Goal: Task Accomplishment & Management: Manage account settings

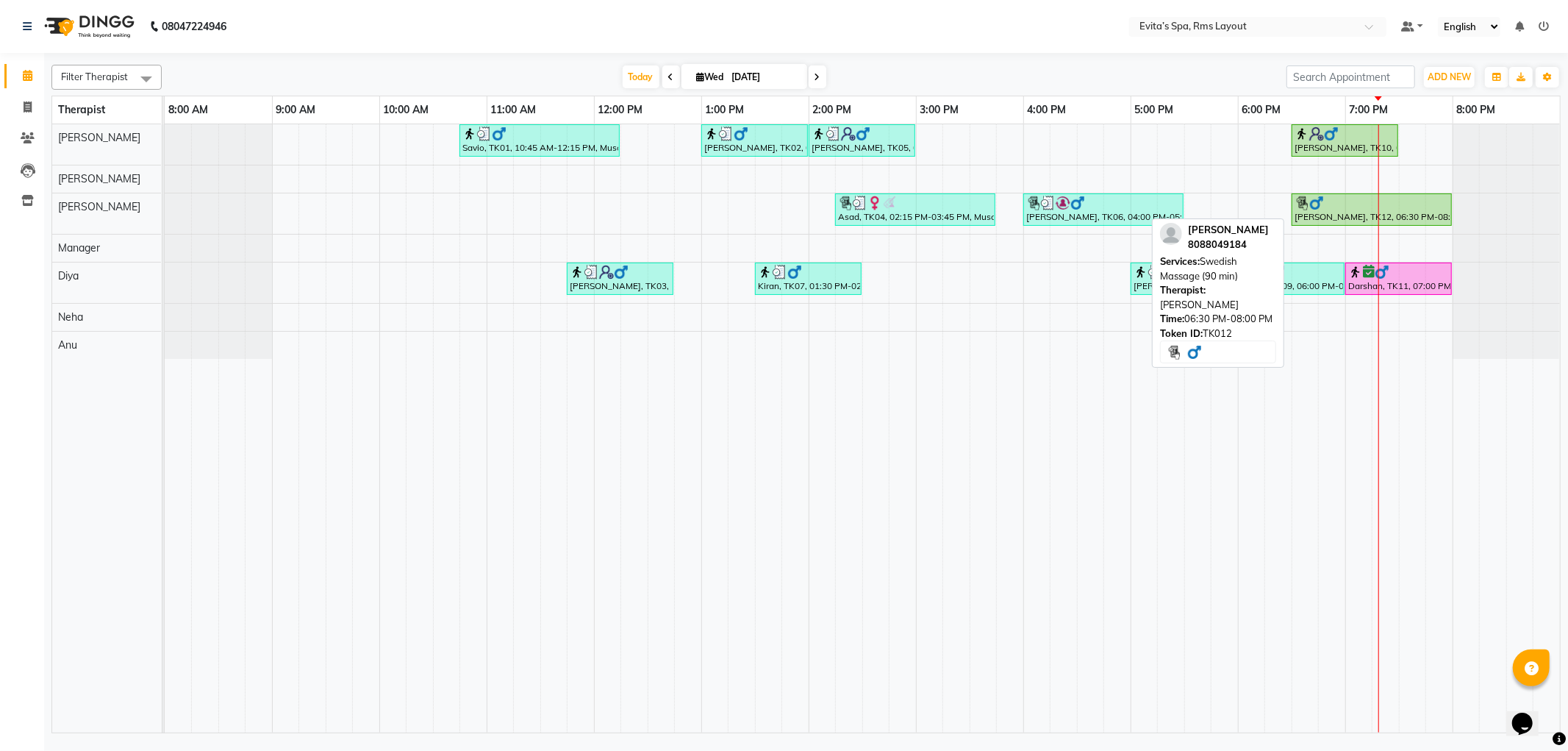
click at [1341, 214] on div "[PERSON_NAME], TK12, 06:30 PM-08:00 PM, Swedish Massage (90 min)" at bounding box center [1372, 210] width 158 height 28
select select "1"
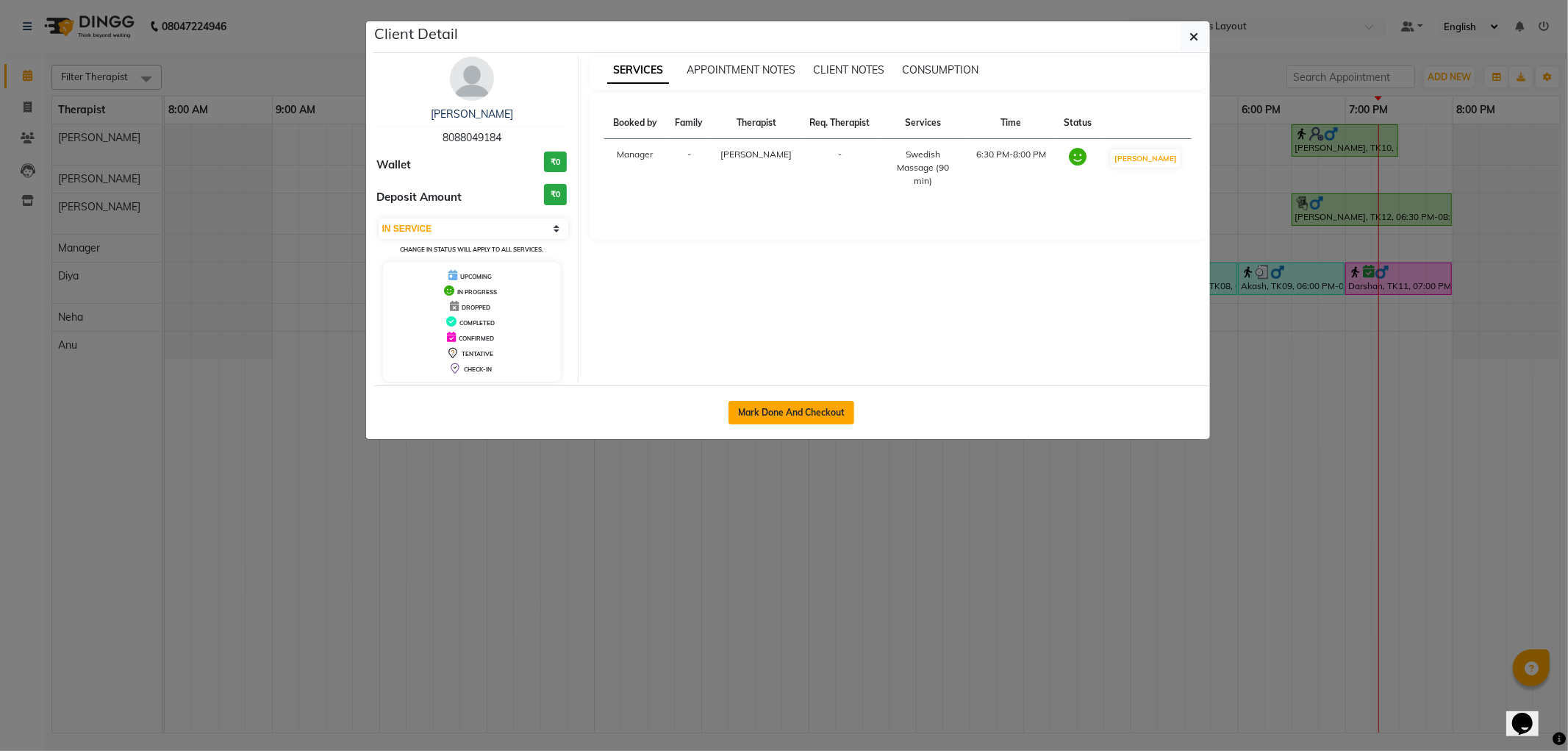
click at [795, 414] on button "Mark Done And Checkout" at bounding box center [792, 412] width 126 height 23
select select "service"
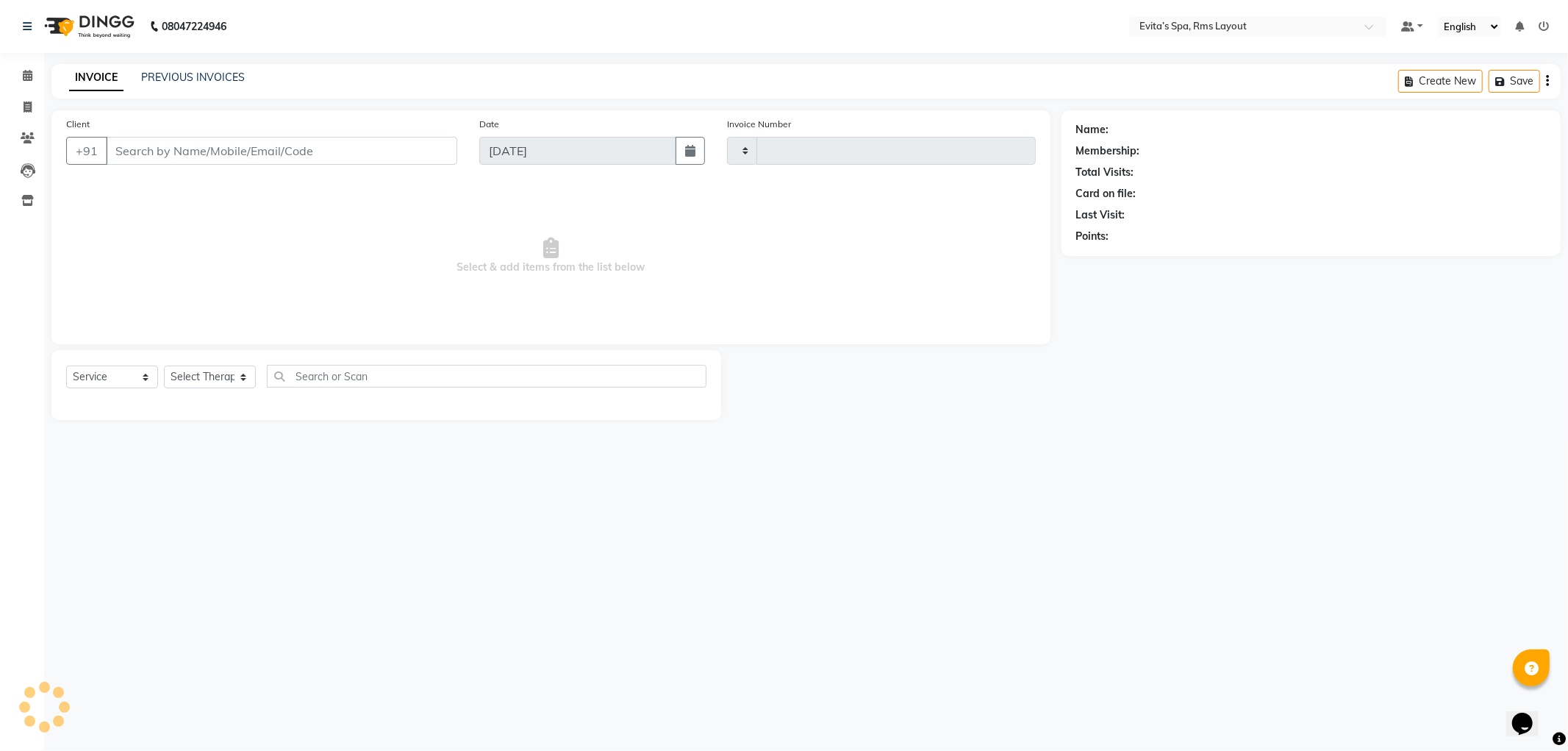
type input "1567"
select select "7850"
type input "80******84"
select select "70223"
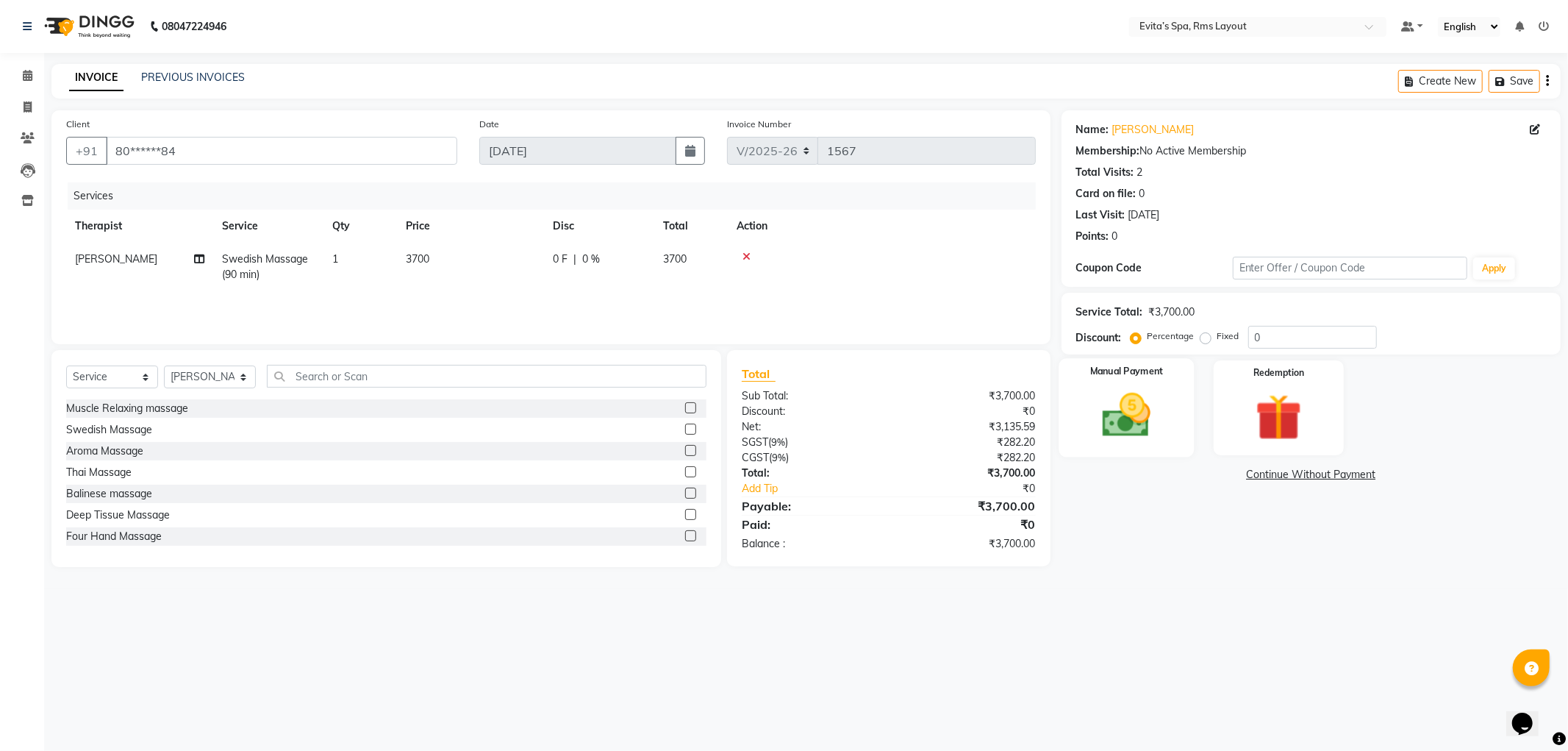
click at [1158, 406] on img at bounding box center [1126, 415] width 78 height 56
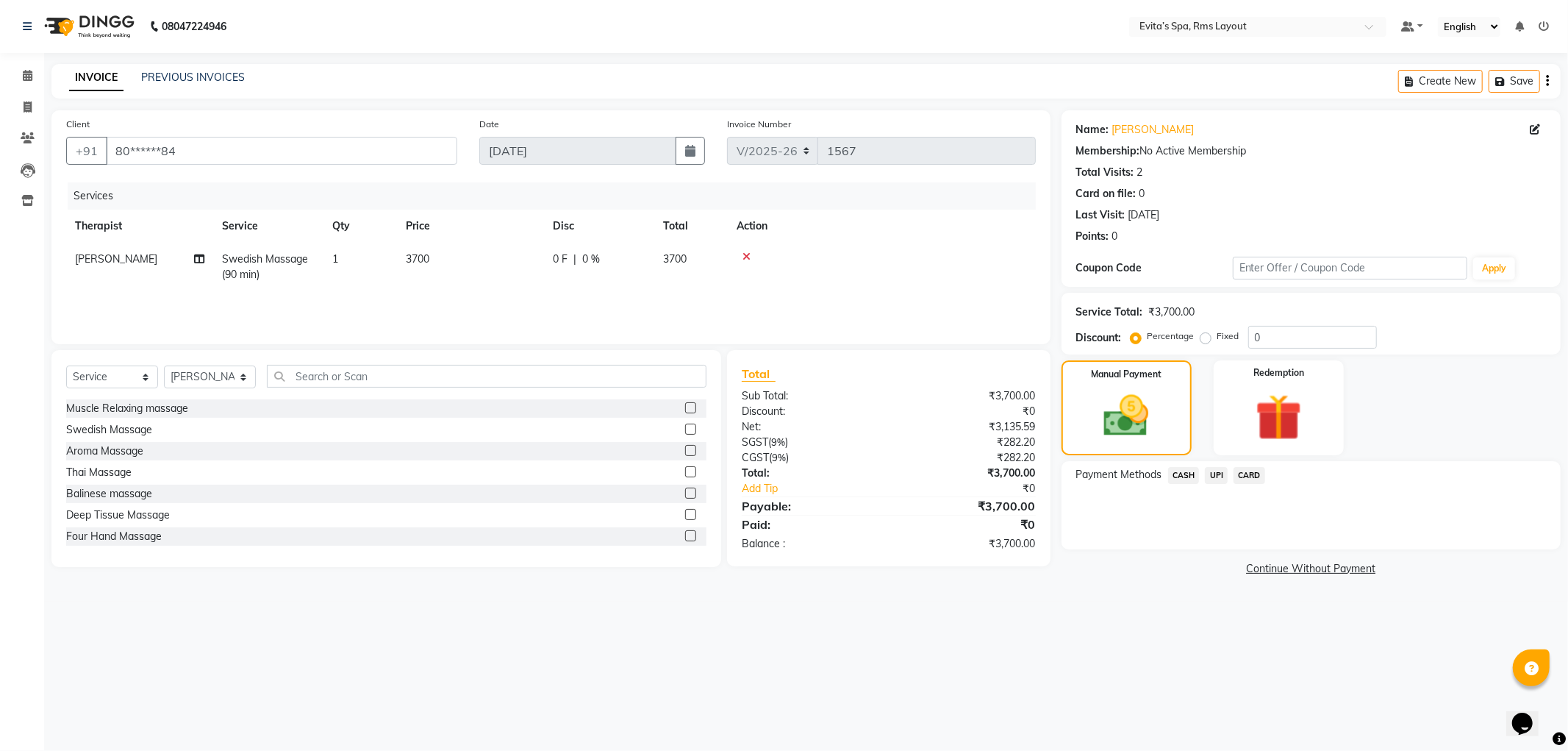
click at [1187, 477] on span "CASH" at bounding box center [1184, 475] width 32 height 17
click at [1267, 549] on button "Add Payment" at bounding box center [1393, 553] width 306 height 23
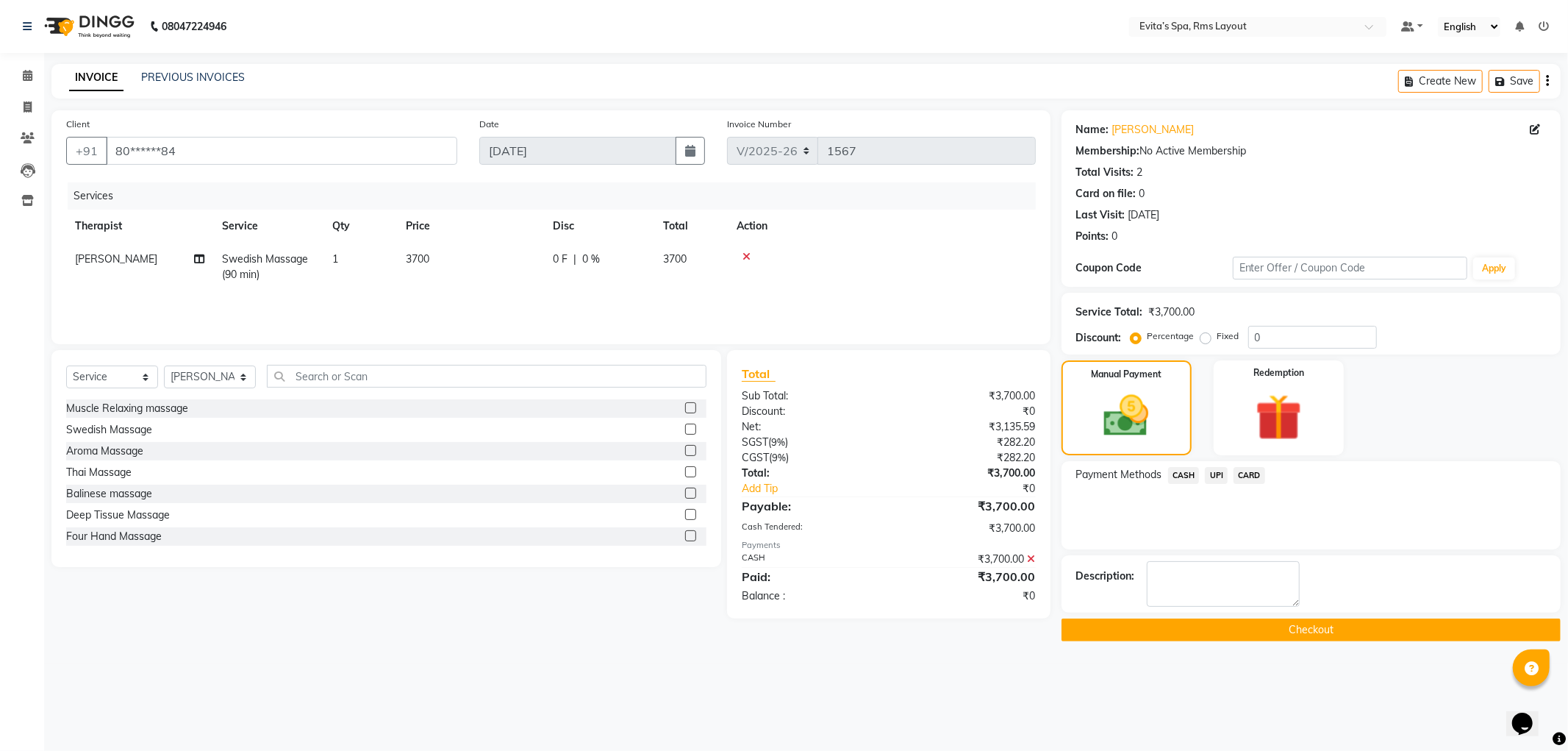
click at [1261, 627] on button "Checkout" at bounding box center [1311, 629] width 499 height 23
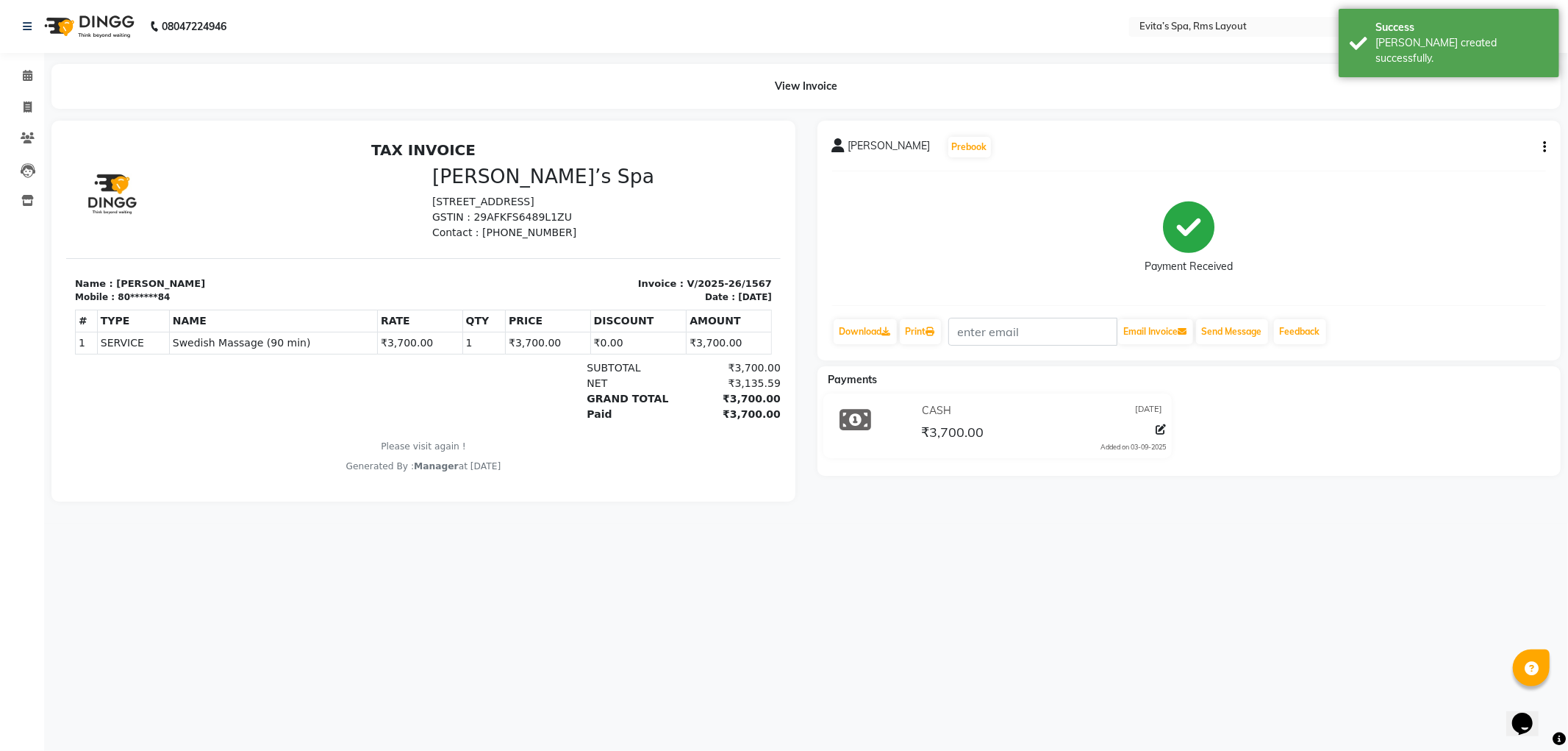
click at [123, 23] on img at bounding box center [88, 26] width 101 height 41
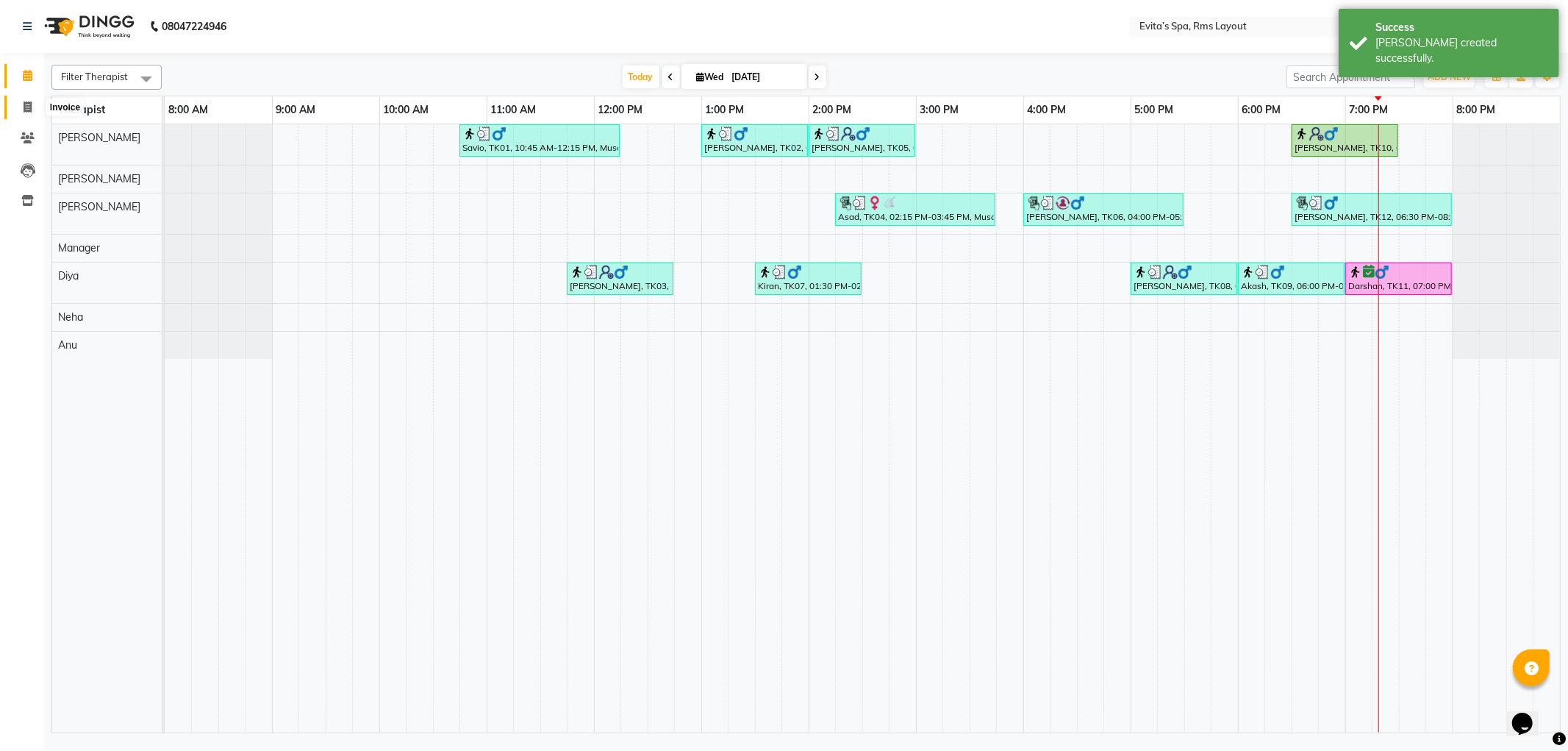
click at [23, 99] on span at bounding box center [27, 108] width 26 height 17
select select "7850"
select select "service"
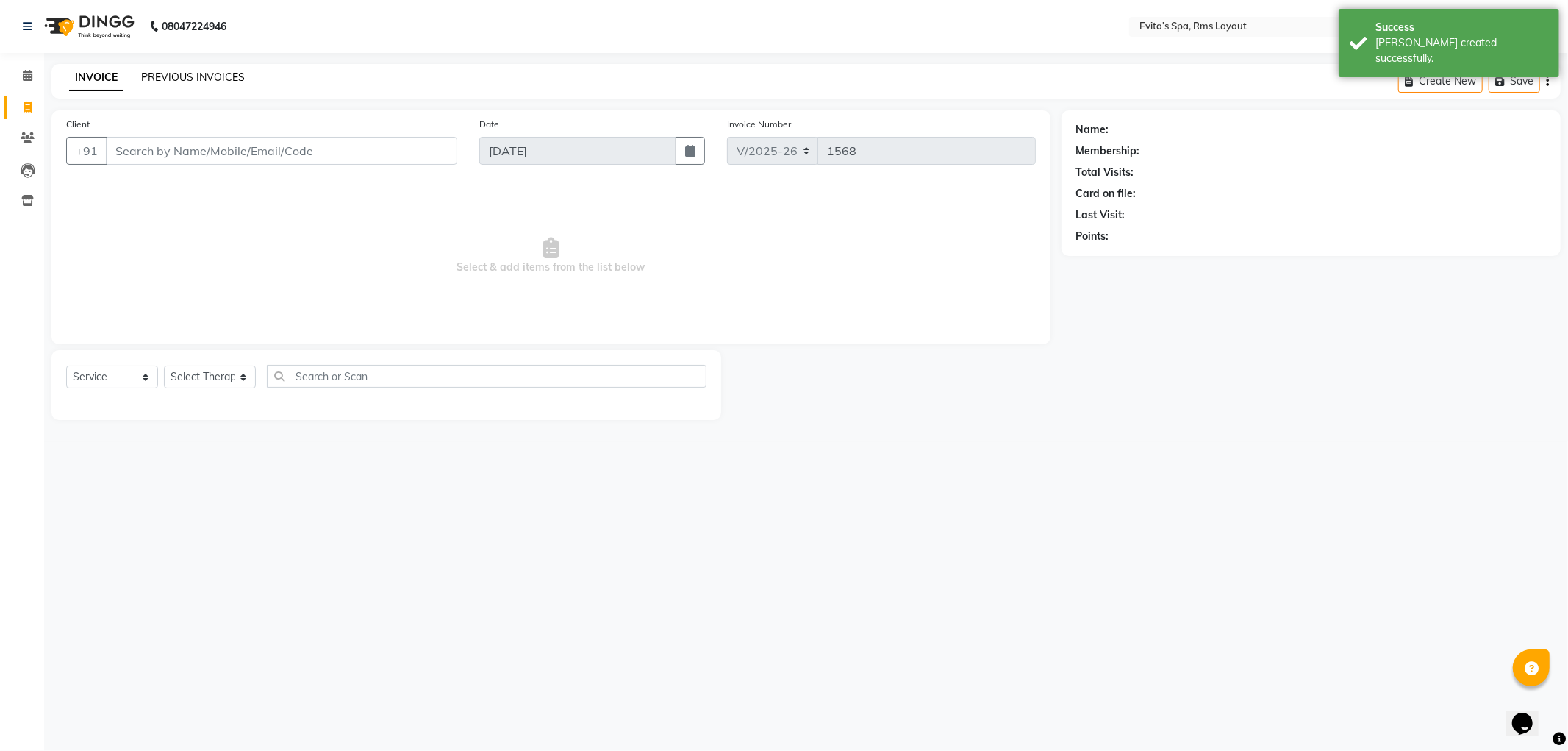
click at [146, 72] on link "PREVIOUS INVOICES" at bounding box center [193, 77] width 104 height 13
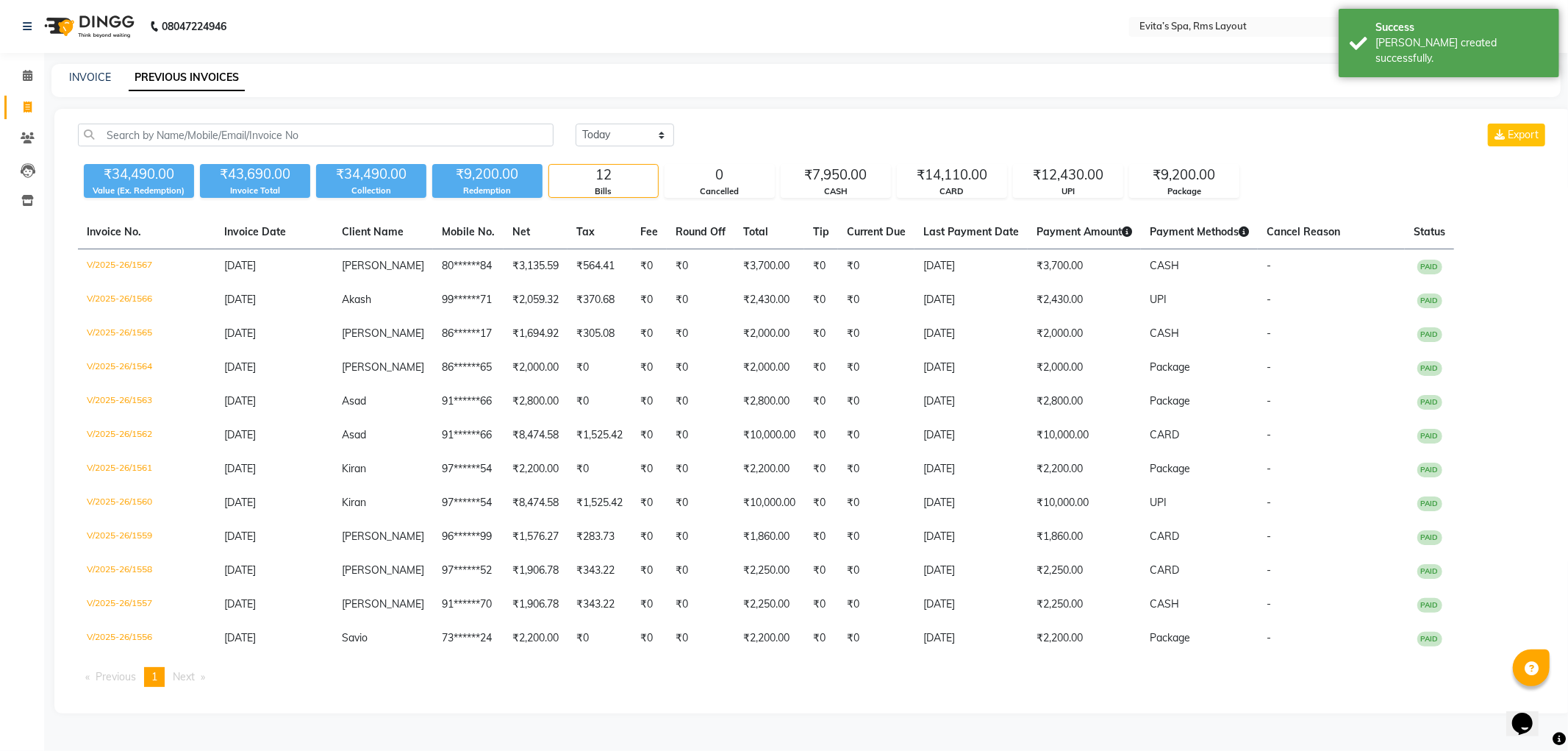
click at [900, 704] on div "[DATE] [DATE] Custom Range Export ₹34,490.00 Value (Ex. Redemption) ₹43,690.00 …" at bounding box center [813, 411] width 1518 height 604
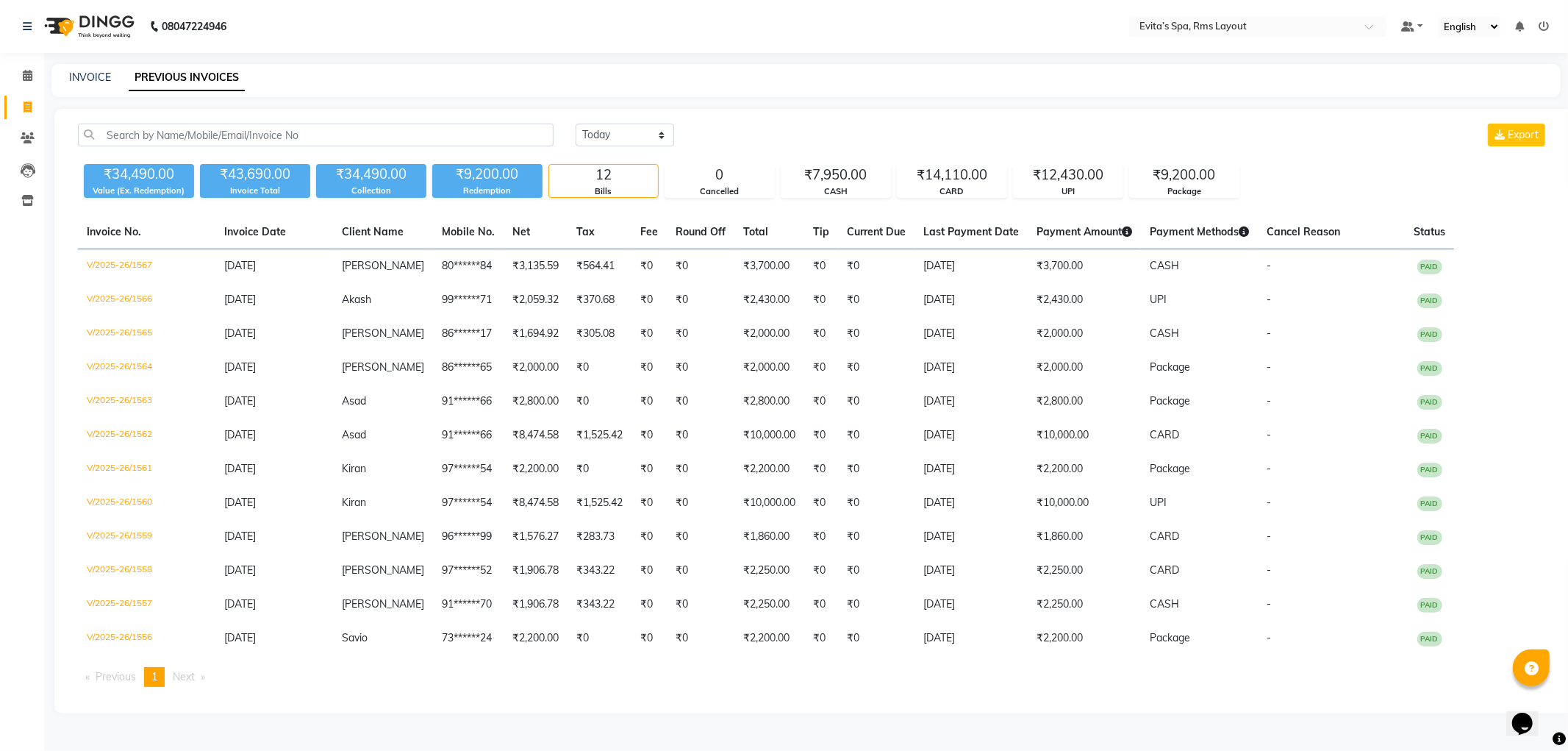
click at [92, 26] on img at bounding box center [88, 26] width 101 height 41
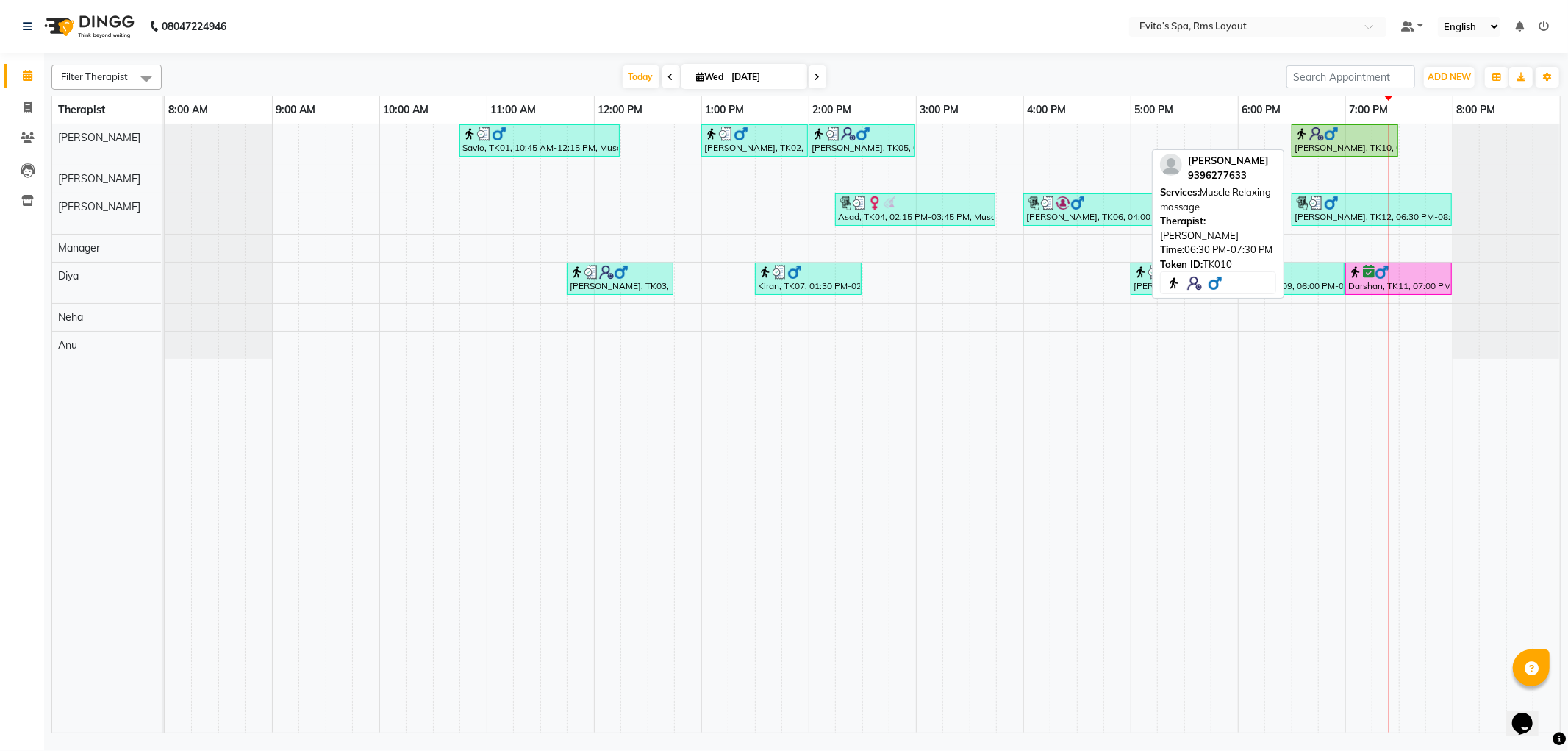
click at [1334, 155] on div "[PERSON_NAME], TK10, 06:30 PM-07:30 PM, Muscle Relaxing massage" at bounding box center [1345, 141] width 104 height 28
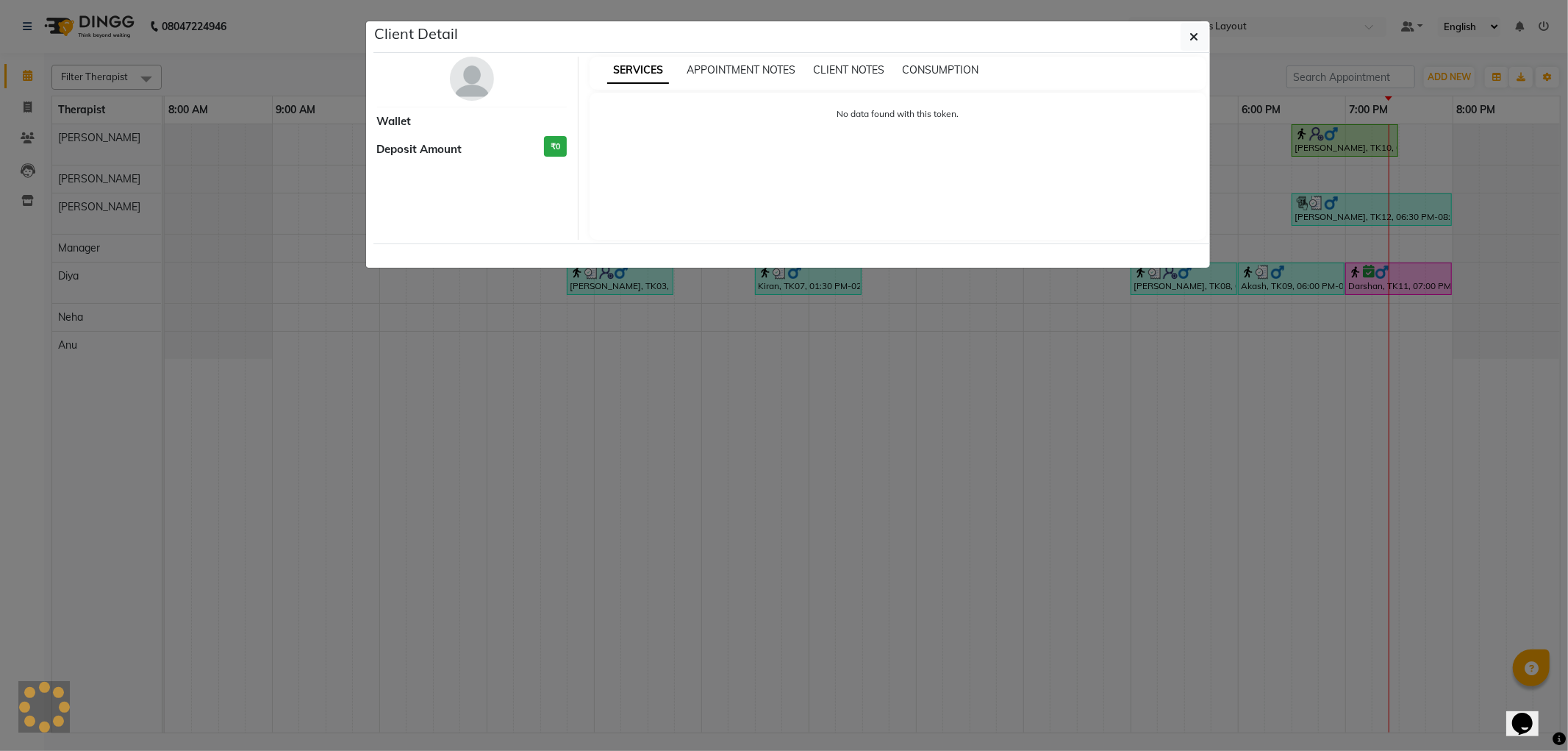
select select "1"
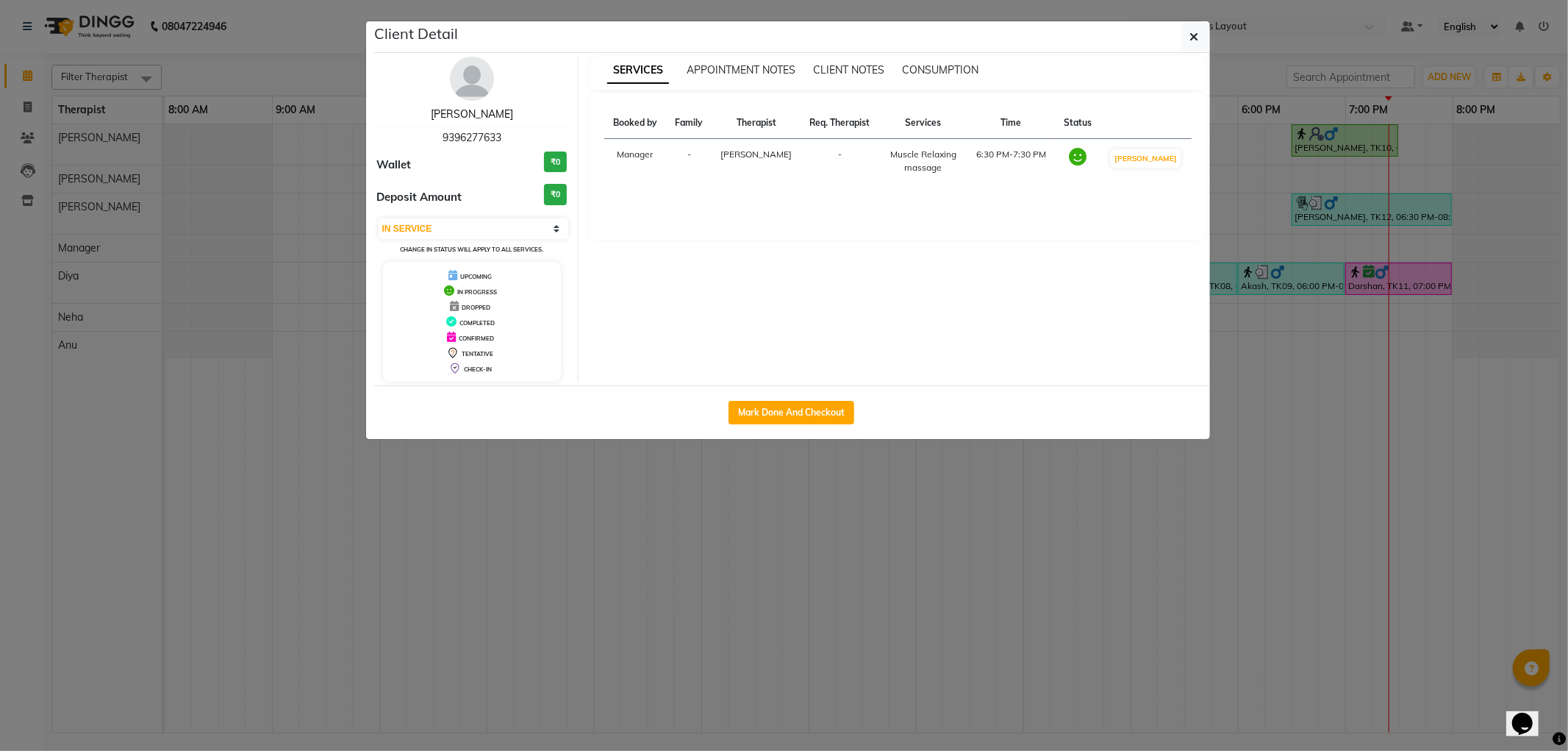
click at [474, 112] on link "[PERSON_NAME]" at bounding box center [472, 113] width 82 height 13
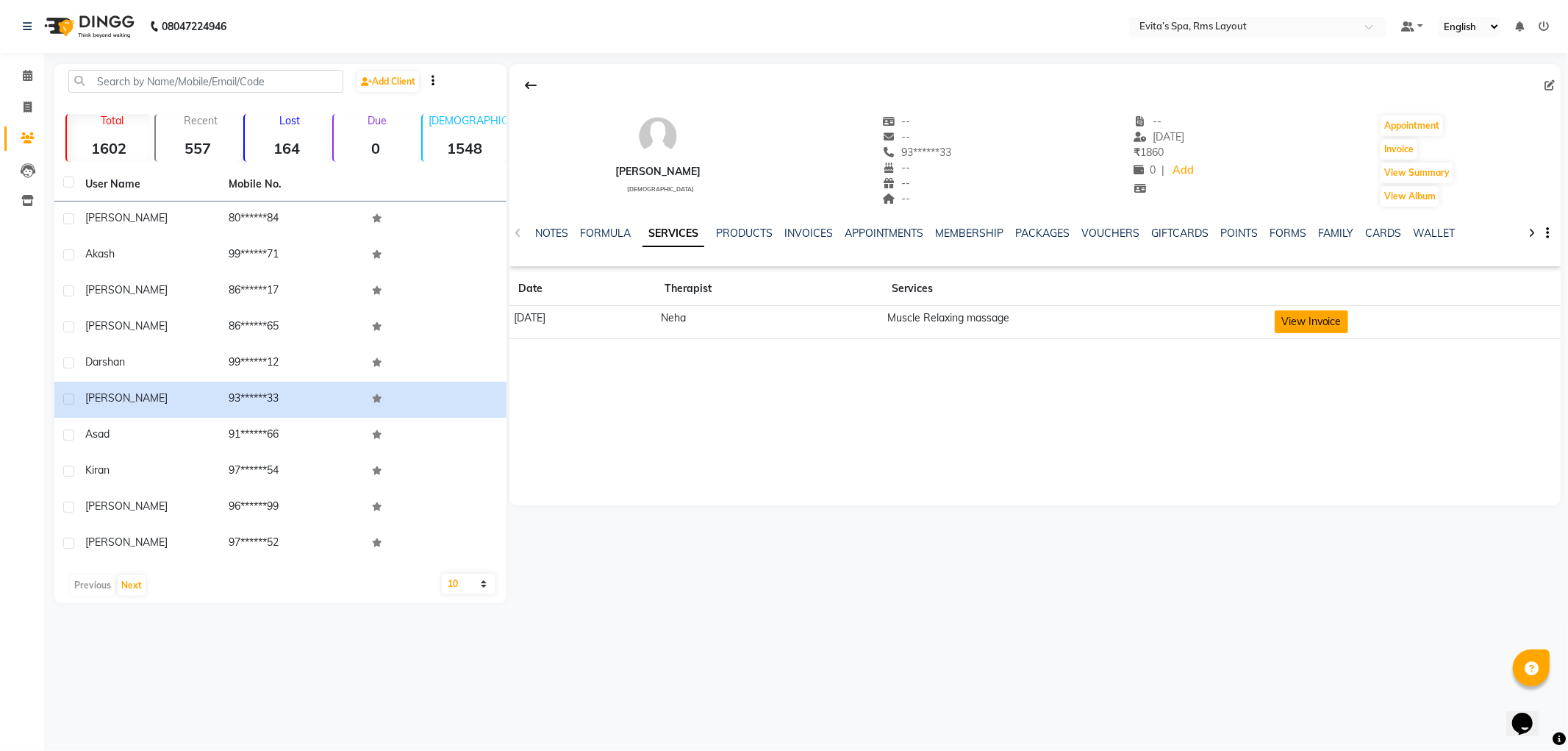
click at [1319, 326] on button "View Invoice" at bounding box center [1311, 322] width 74 height 23
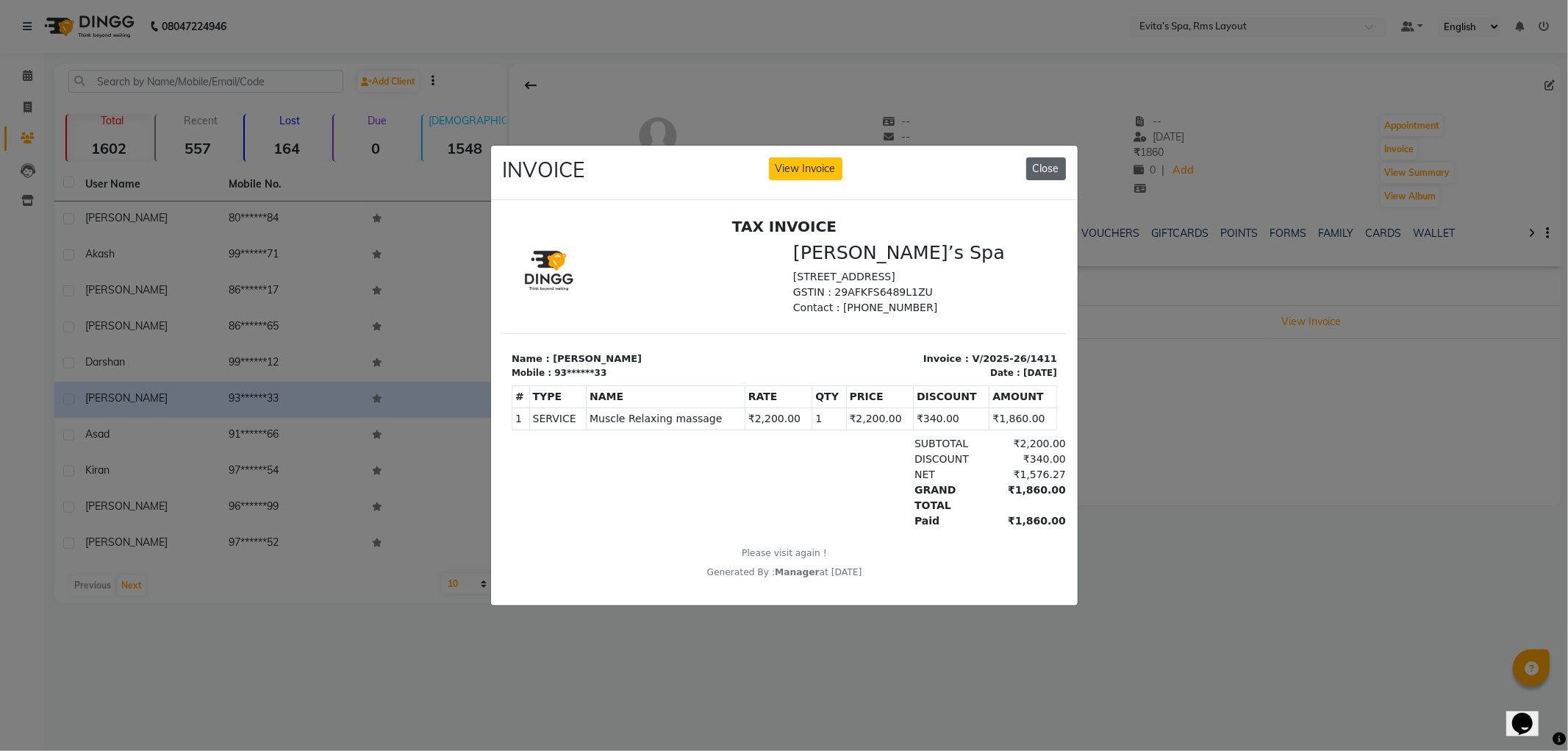
click at [1053, 165] on button "Close" at bounding box center [1046, 169] width 40 height 23
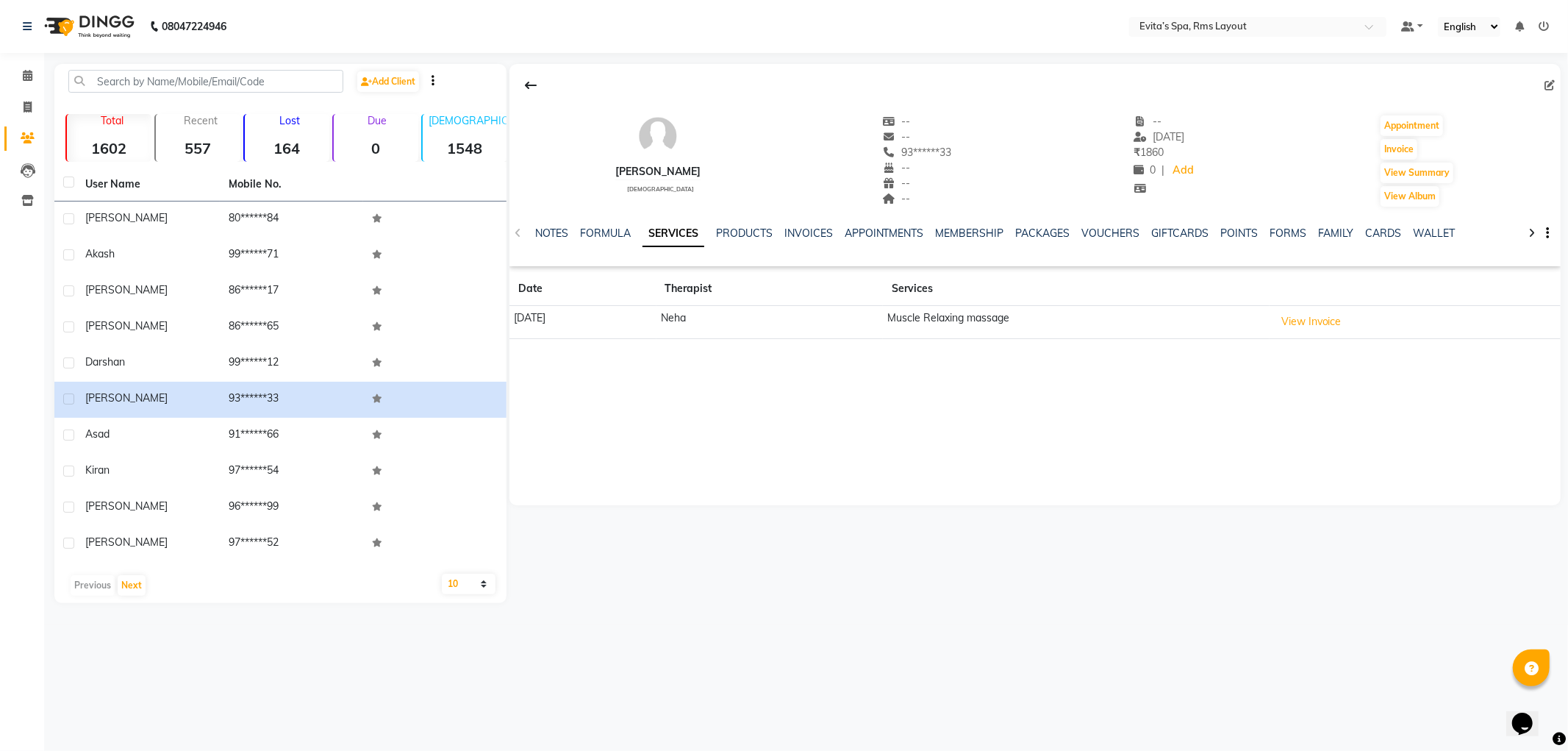
click at [98, 18] on img at bounding box center [88, 26] width 101 height 41
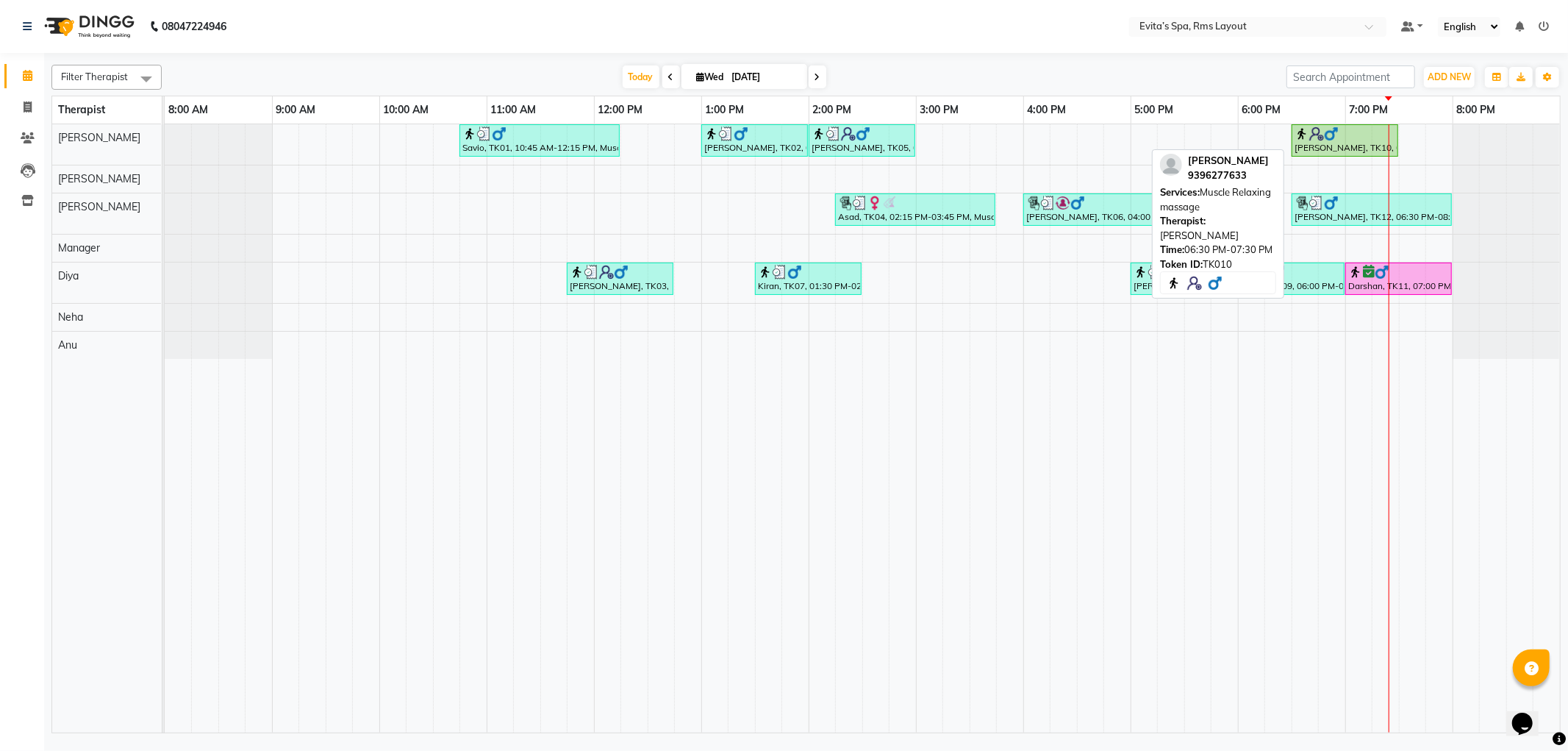
click at [1327, 151] on div "[PERSON_NAME], TK10, 06:30 PM-07:30 PM, Muscle Relaxing massage" at bounding box center [1345, 141] width 104 height 28
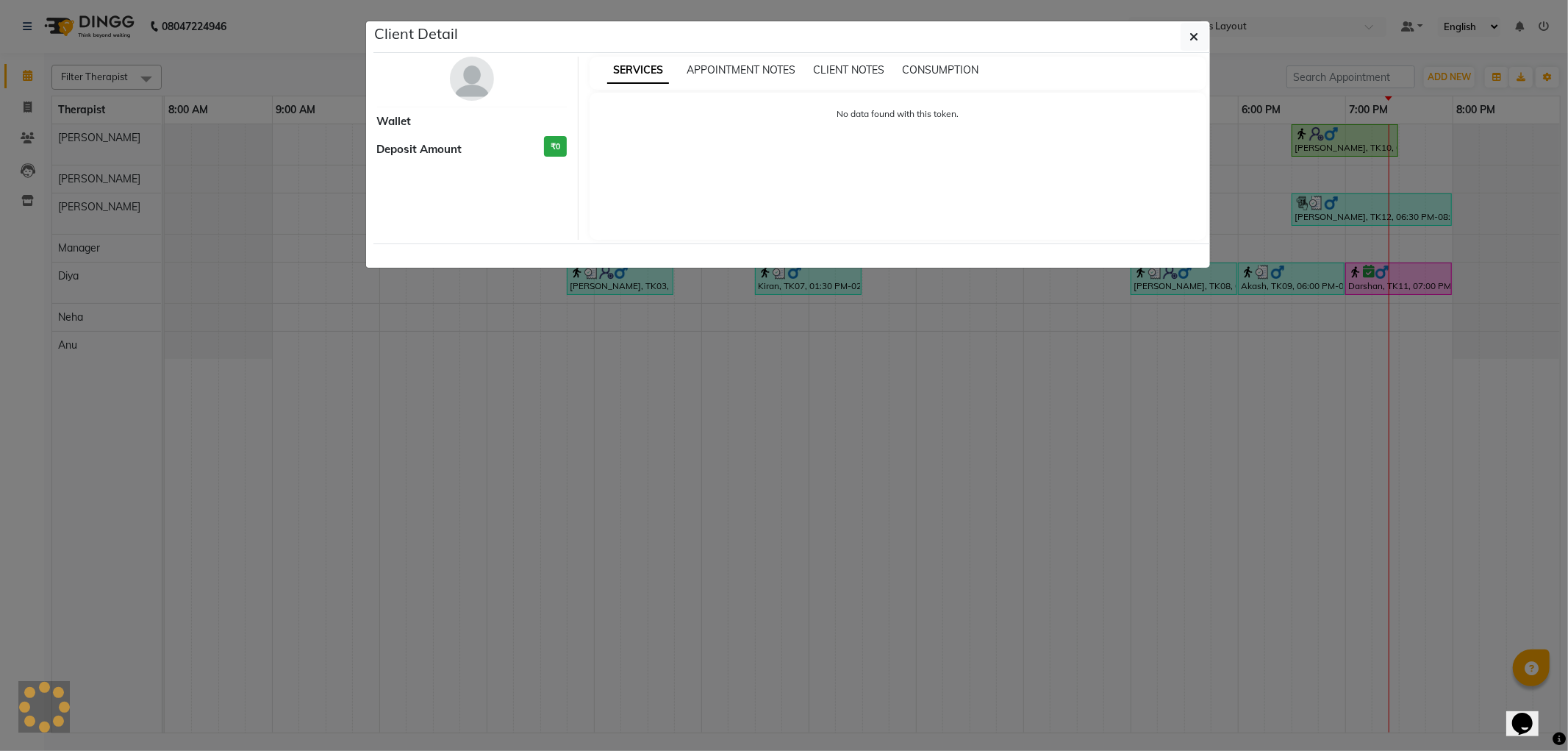
select select "1"
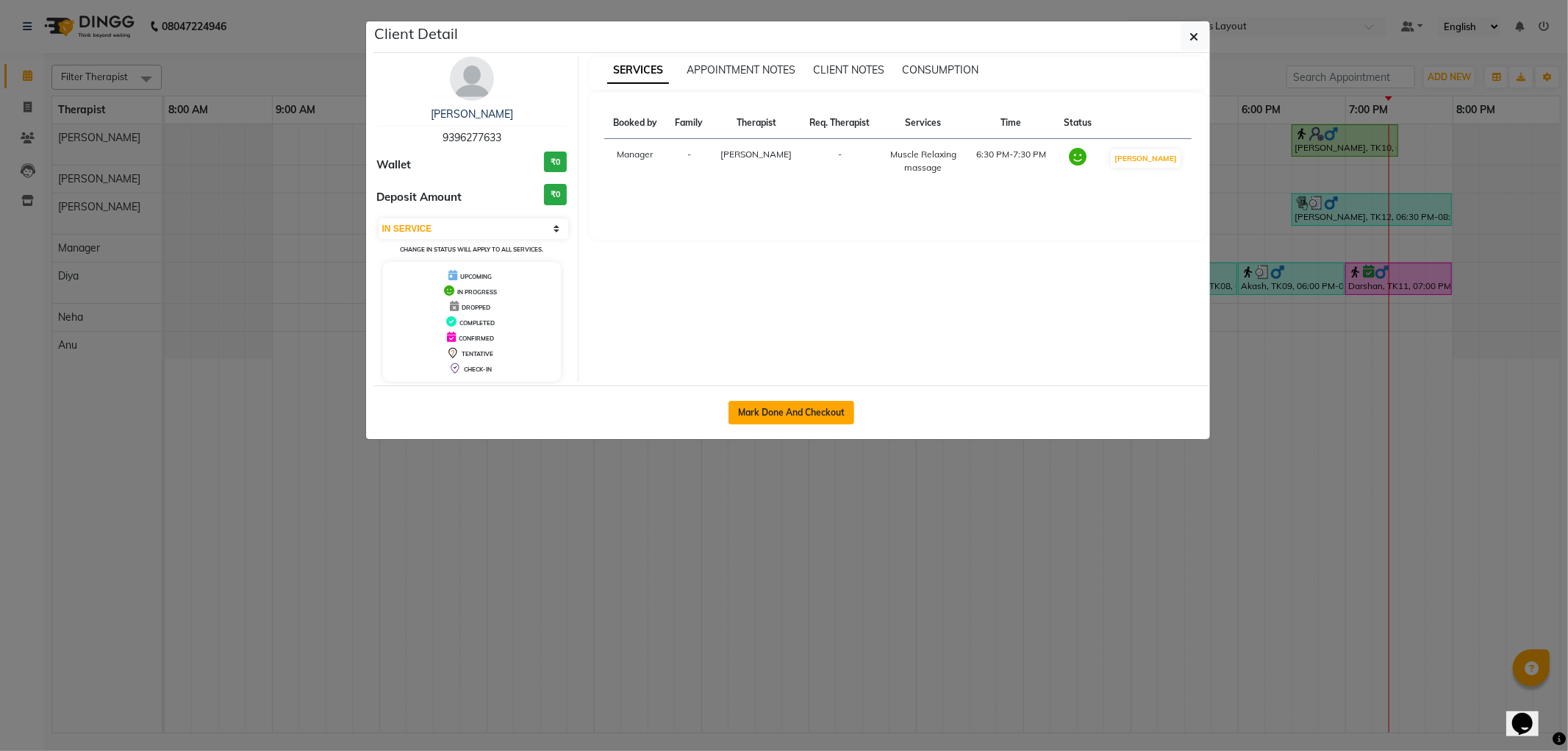
click at [775, 405] on button "Mark Done And Checkout" at bounding box center [792, 412] width 126 height 23
select select "service"
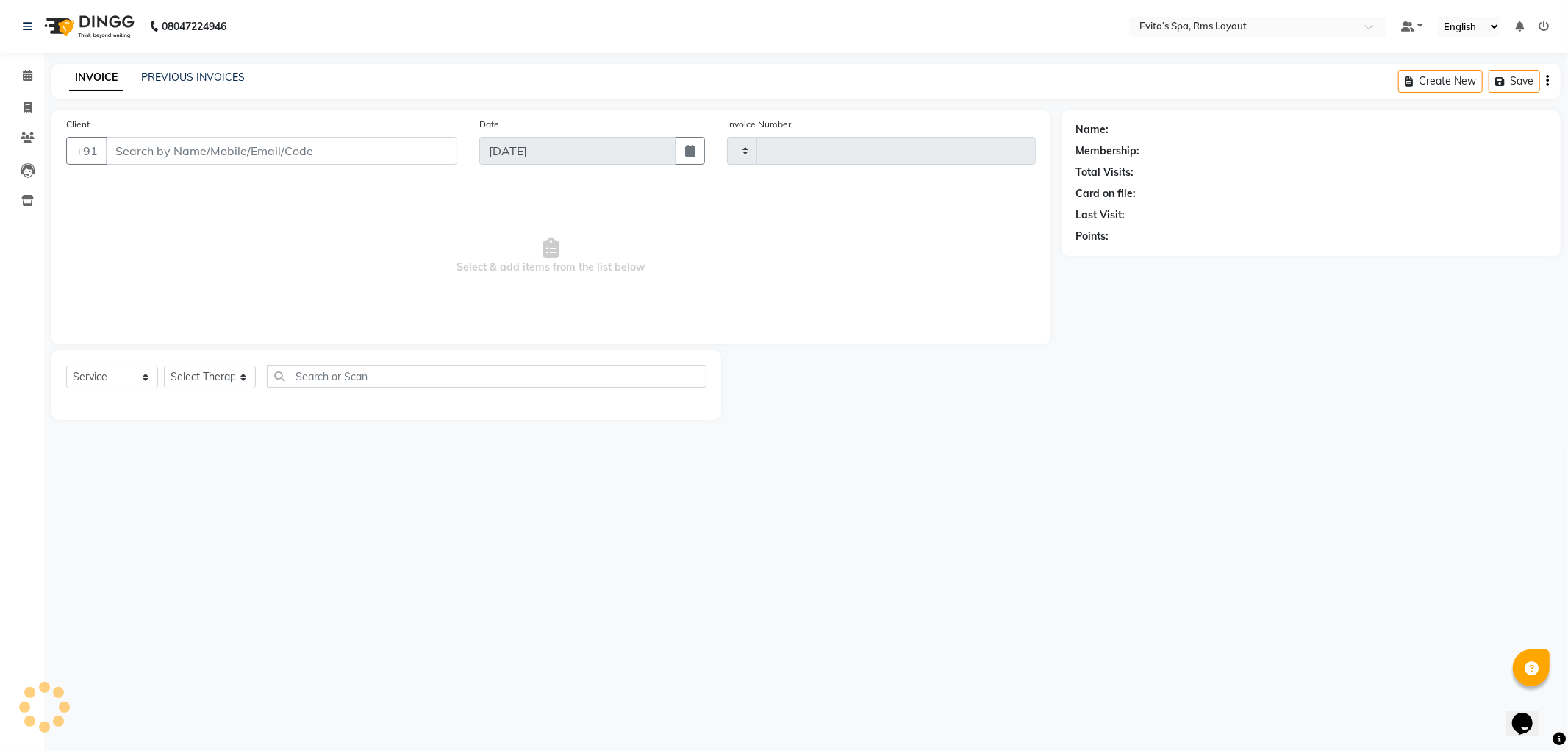
type input "1568"
select select "7850"
type input "93******33"
select select "70221"
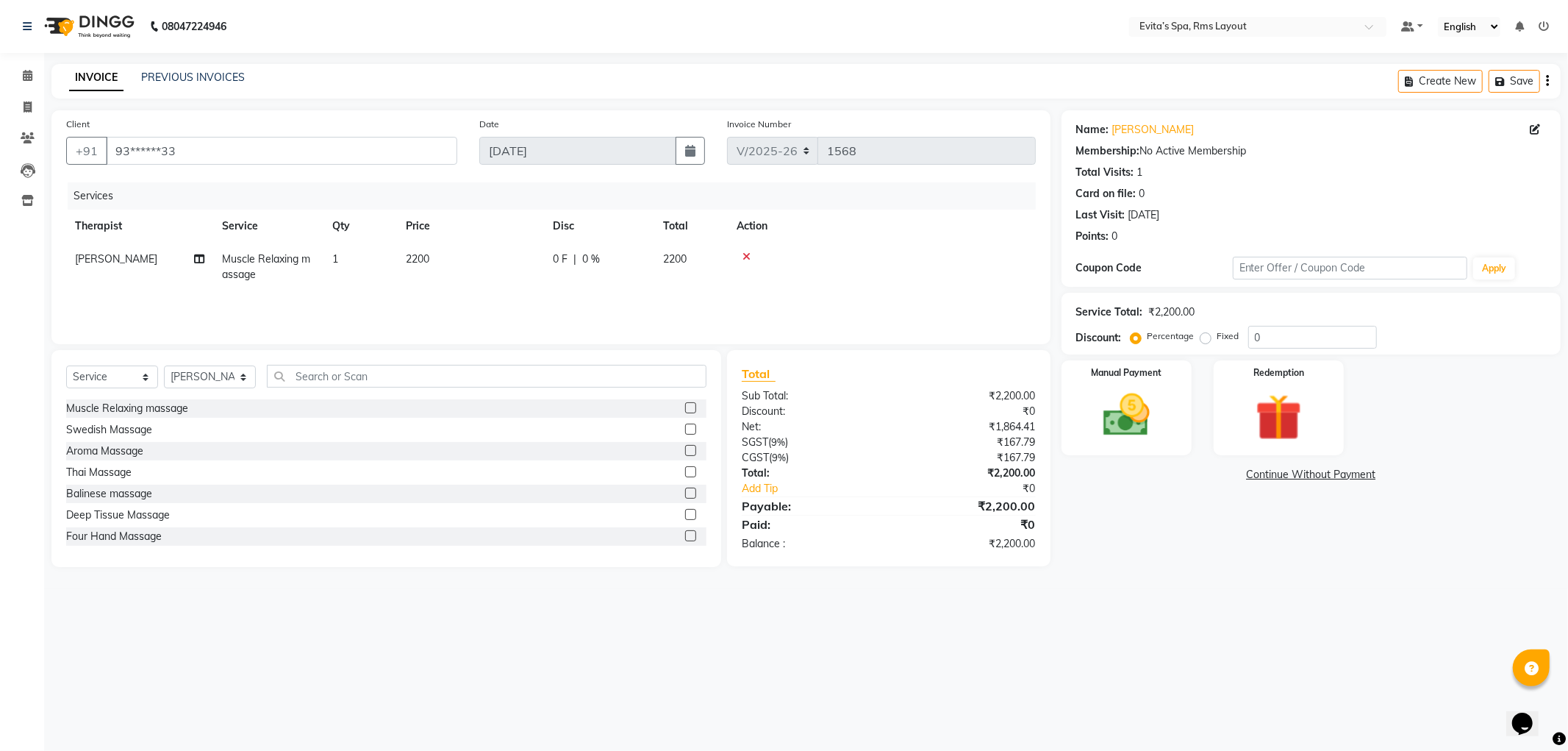
click at [1217, 337] on label "Fixed" at bounding box center [1228, 336] width 22 height 13
click at [1203, 337] on input "Fixed" at bounding box center [1208, 336] width 10 height 10
radio input "true"
drag, startPoint x: 1266, startPoint y: 341, endPoint x: 1230, endPoint y: 340, distance: 36.0
click at [1230, 340] on div "Percentage Fixed 0" at bounding box center [1254, 337] width 243 height 23
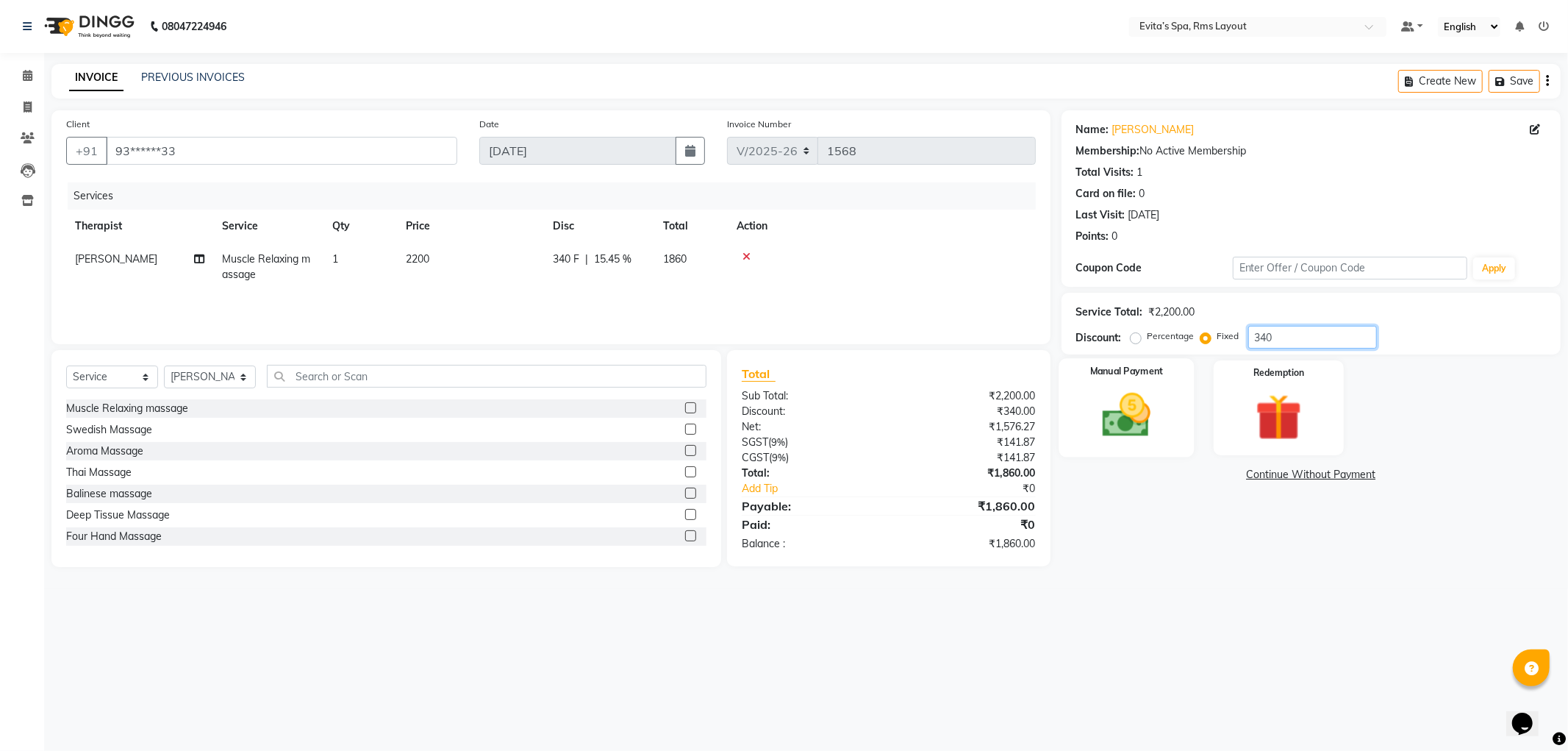
type input "340"
click at [1160, 400] on img at bounding box center [1126, 415] width 78 height 56
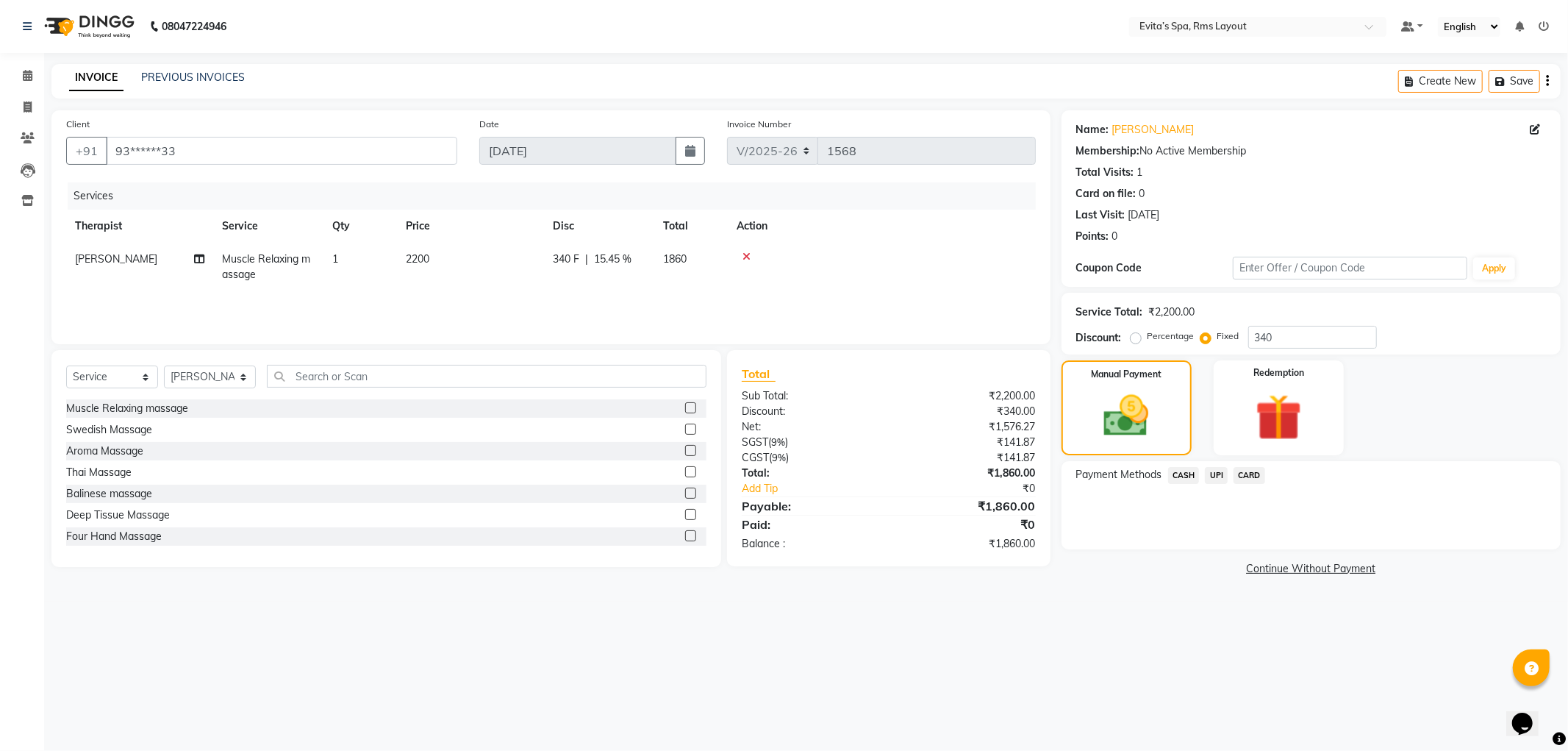
click at [1222, 476] on span "UPI" at bounding box center [1216, 475] width 23 height 17
click at [1279, 552] on button "Add Payment" at bounding box center [1393, 553] width 306 height 23
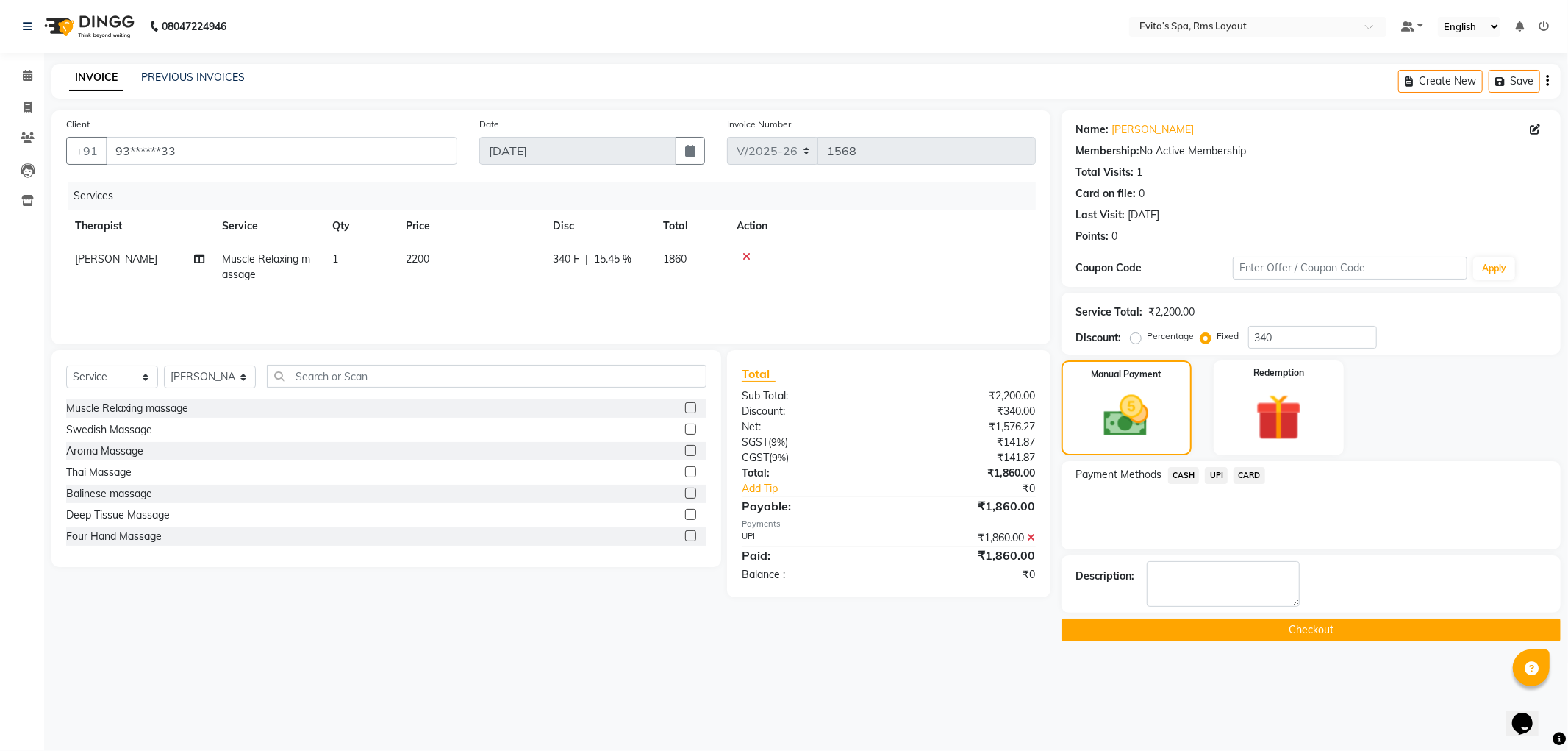
click at [1307, 632] on button "Checkout" at bounding box center [1311, 629] width 499 height 23
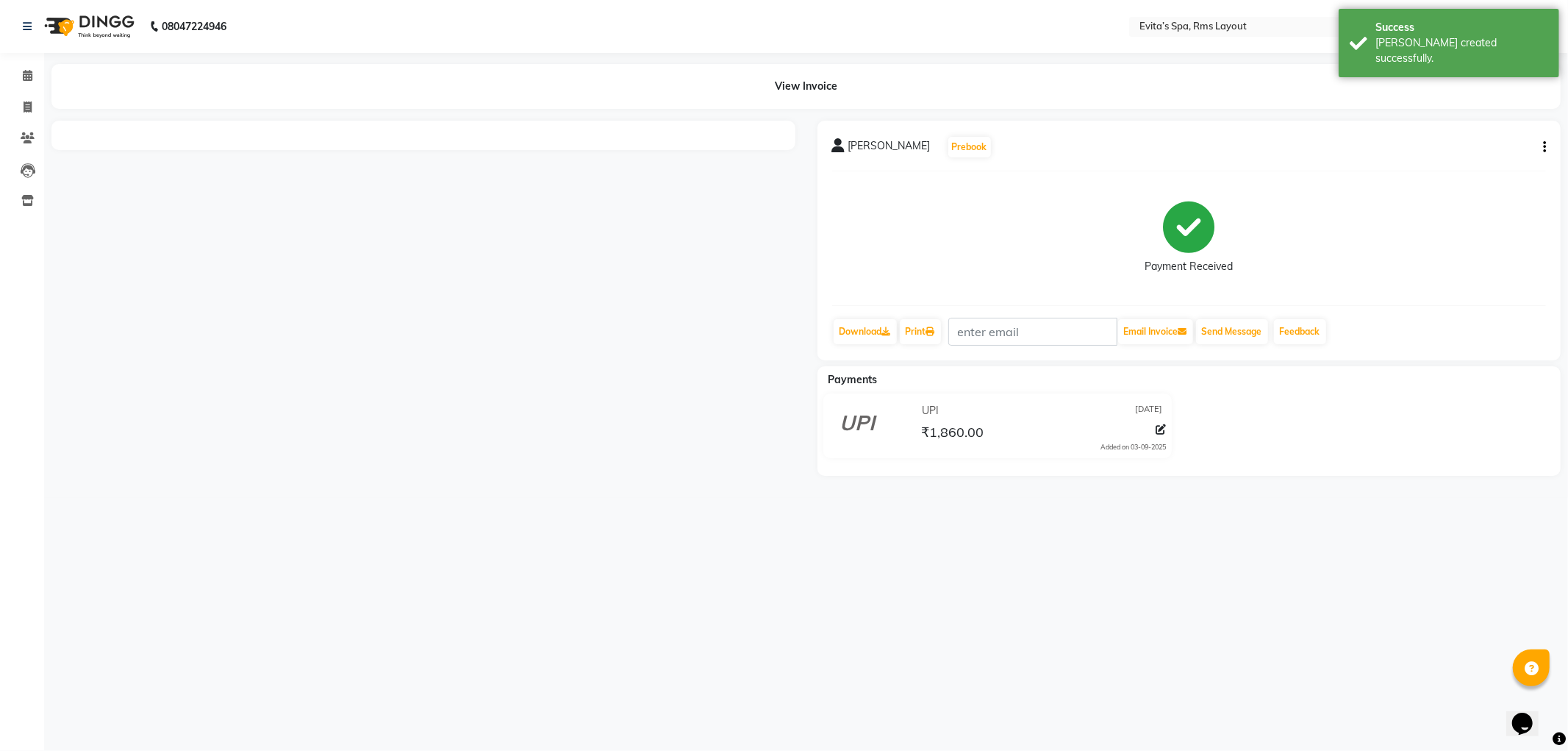
click at [119, 18] on img at bounding box center [88, 26] width 101 height 41
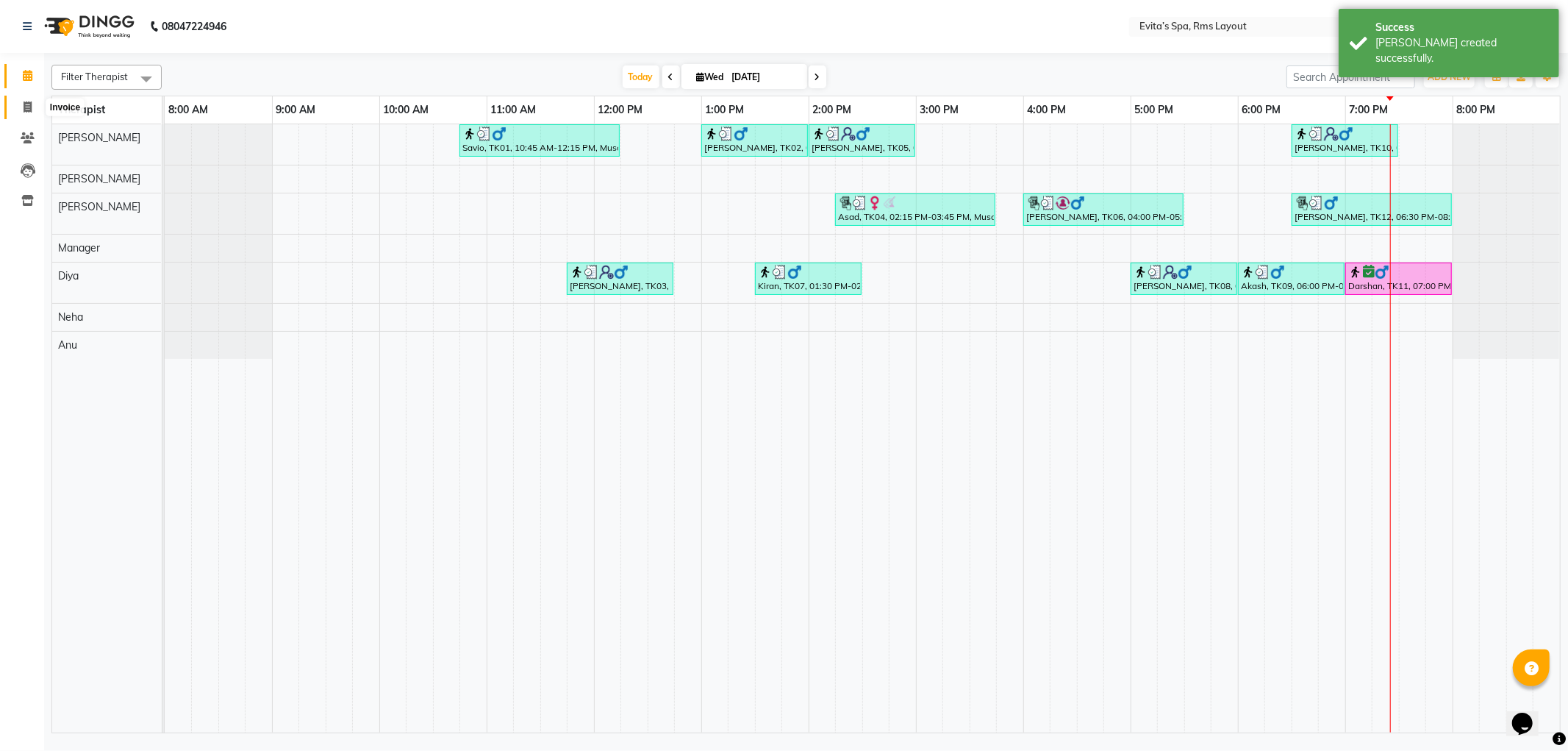
click at [30, 113] on icon at bounding box center [27, 107] width 8 height 11
select select "service"
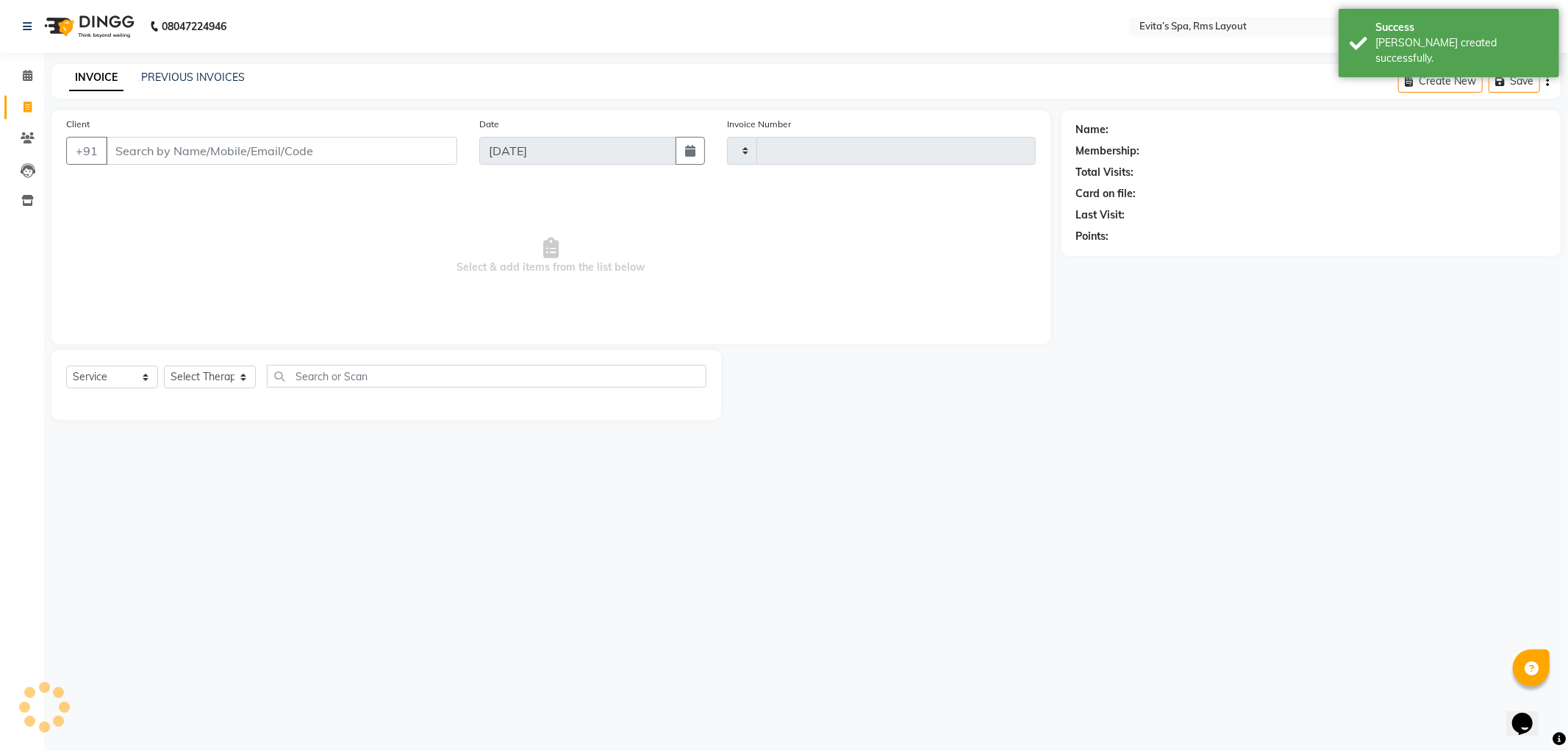
type input "1569"
select select "7850"
click at [182, 75] on link "PREVIOUS INVOICES" at bounding box center [193, 77] width 104 height 13
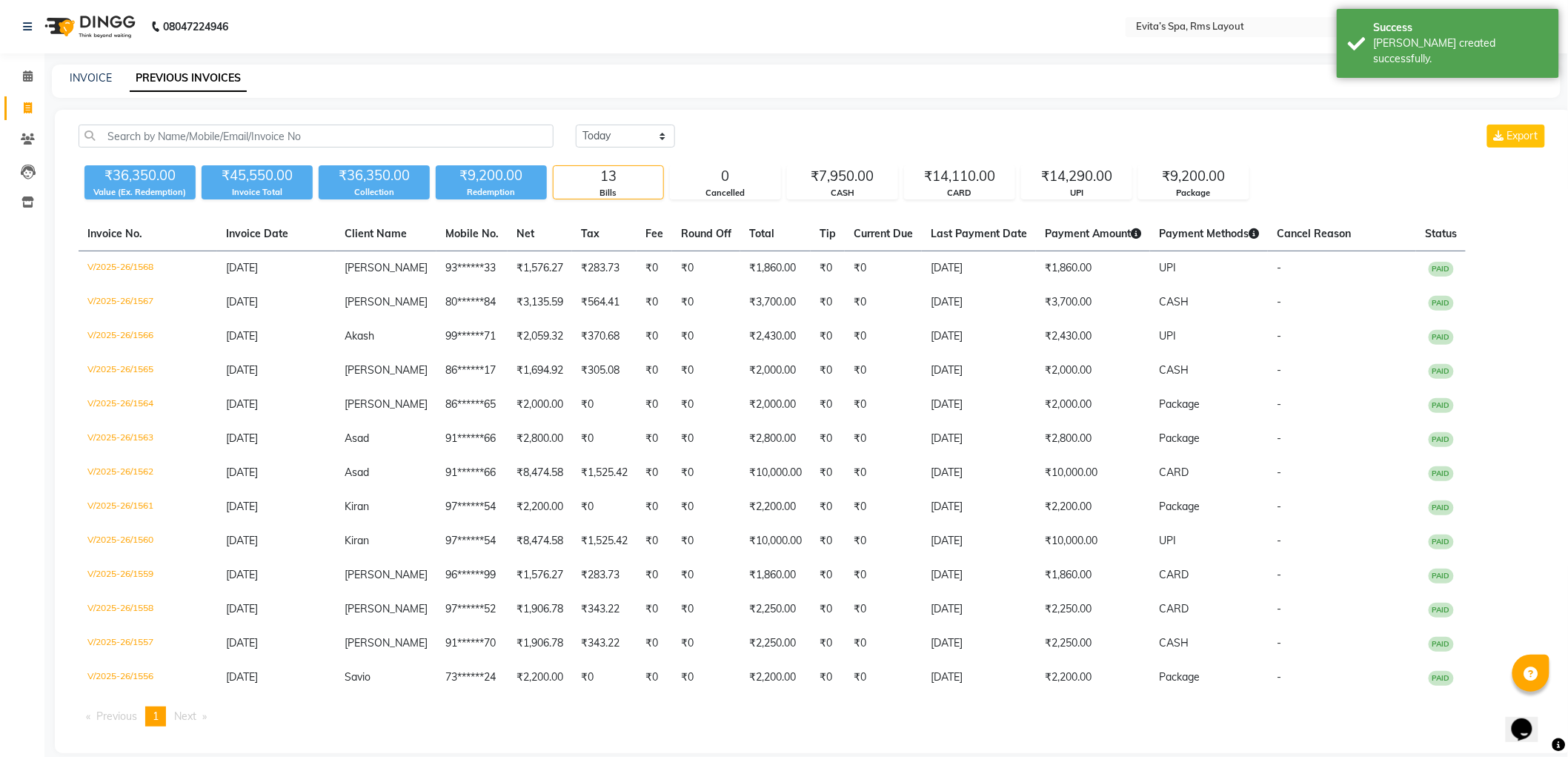
click at [97, 41] on img at bounding box center [88, 27] width 102 height 41
